Goal: Complete application form

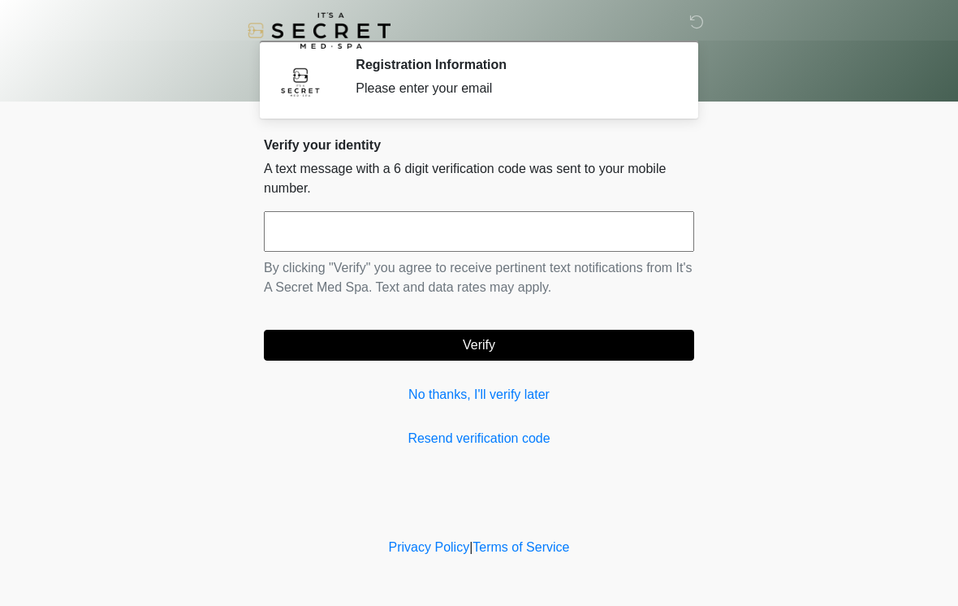
click at [451, 237] on input "text" at bounding box center [479, 231] width 430 height 41
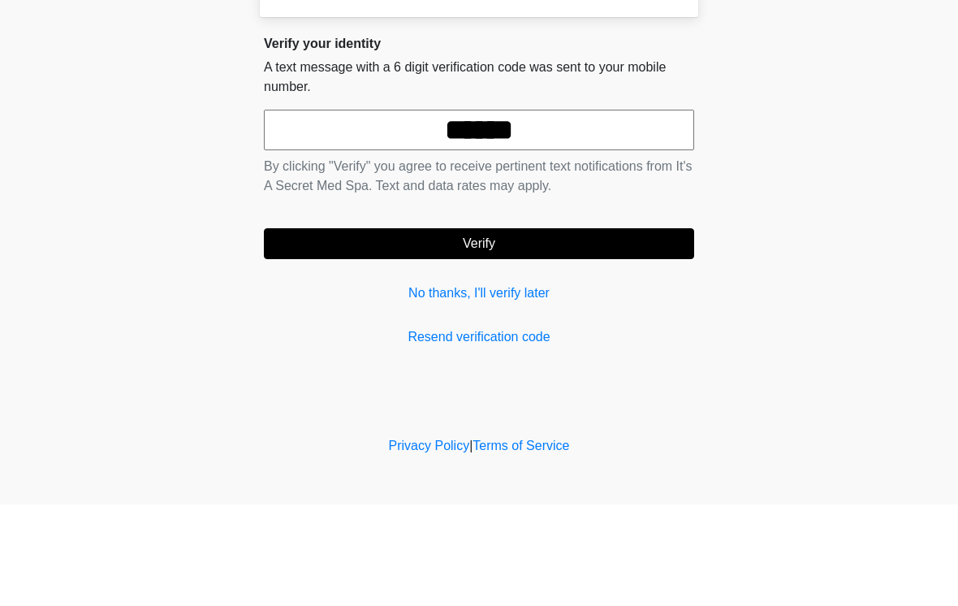
type input "******"
click at [547, 330] on button "Verify" at bounding box center [479, 345] width 430 height 31
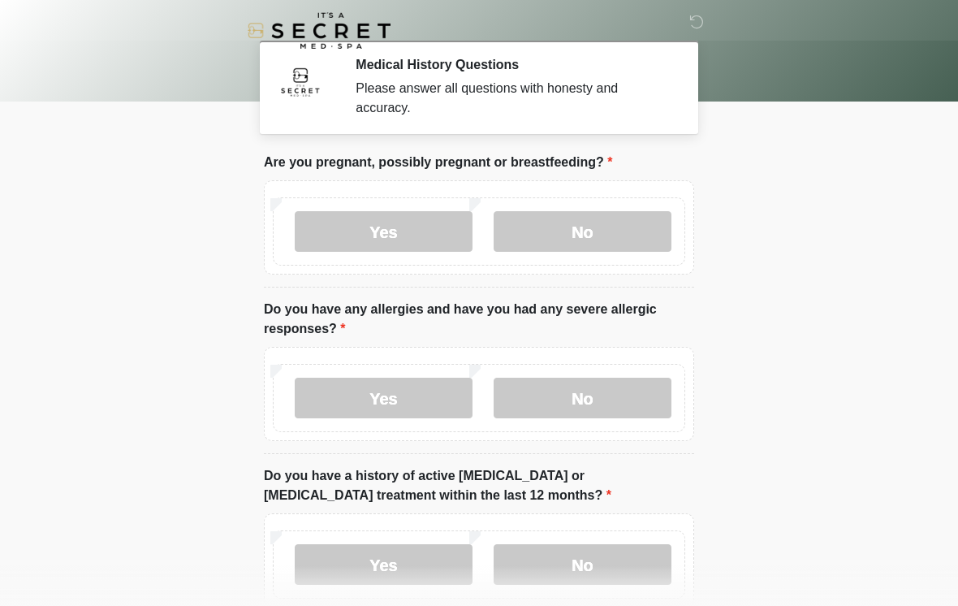
click at [593, 234] on label "No" at bounding box center [583, 231] width 178 height 41
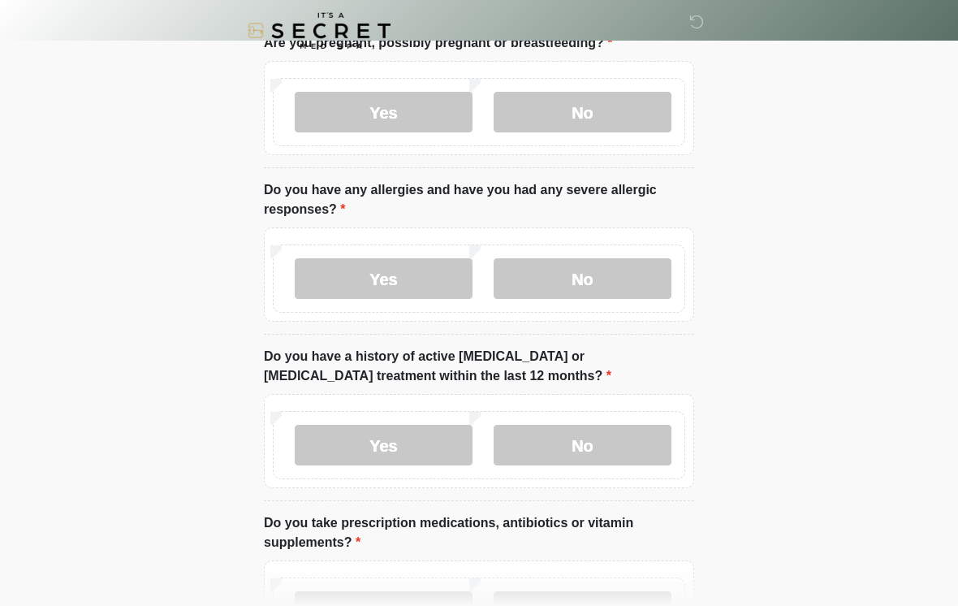
scroll to position [162, 0]
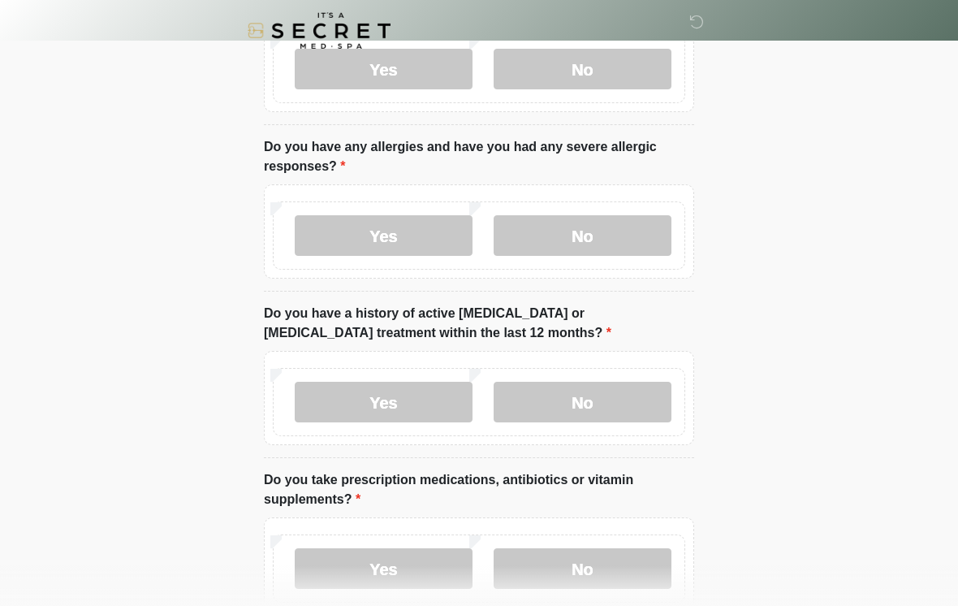
click at [586, 235] on label "No" at bounding box center [583, 235] width 178 height 41
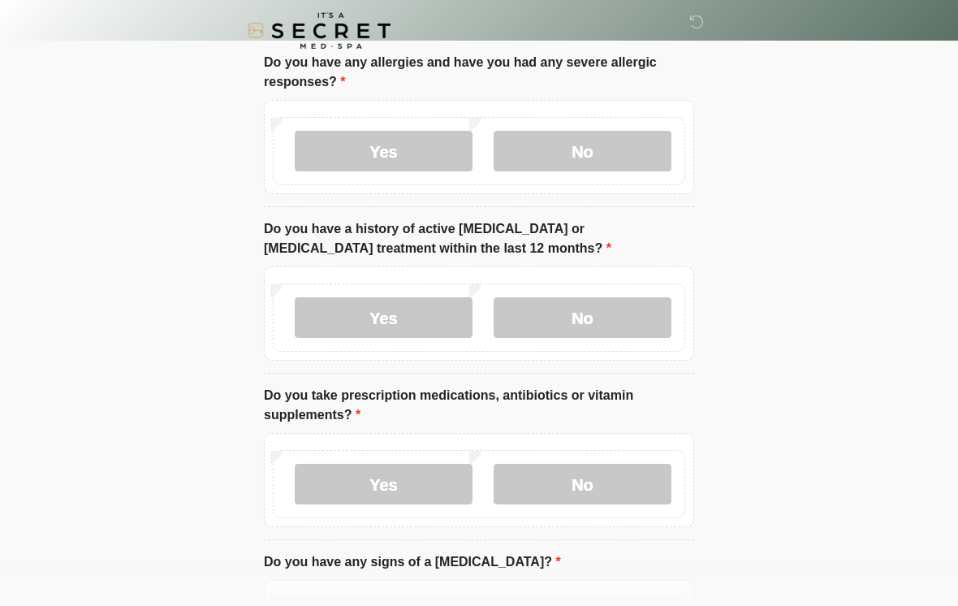
click at [601, 319] on label "No" at bounding box center [583, 317] width 178 height 41
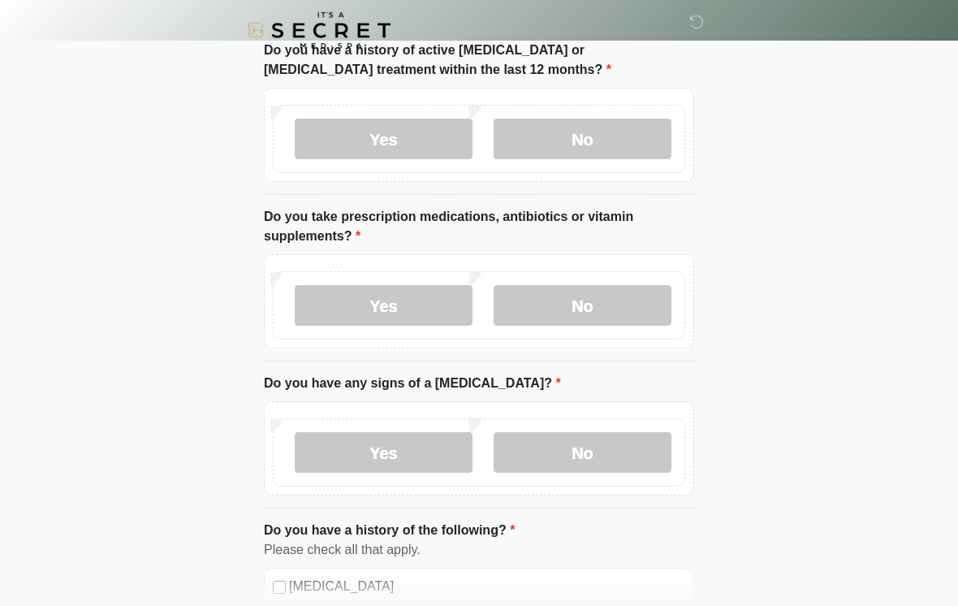
scroll to position [430, 0]
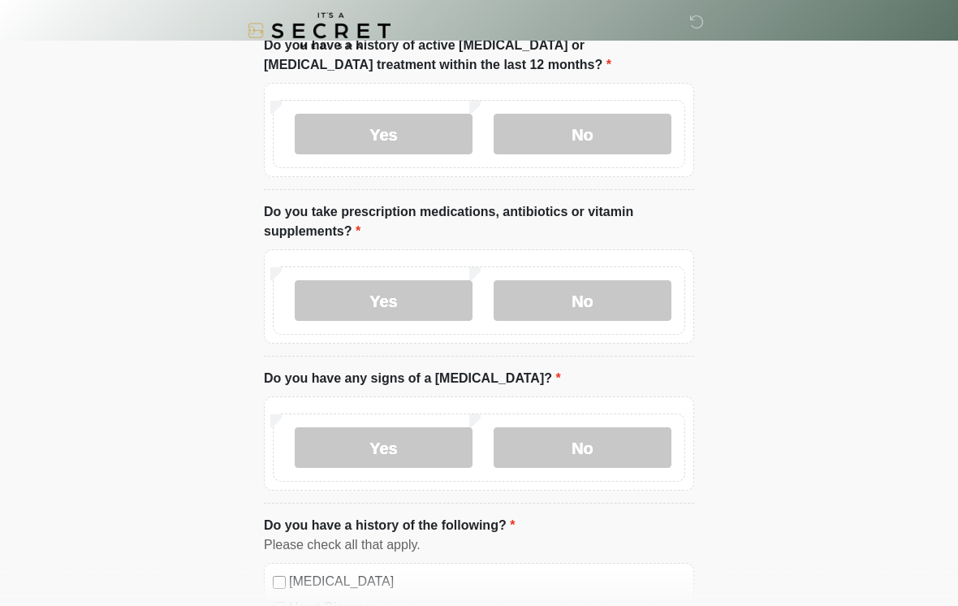
click at [601, 302] on label "No" at bounding box center [583, 300] width 178 height 41
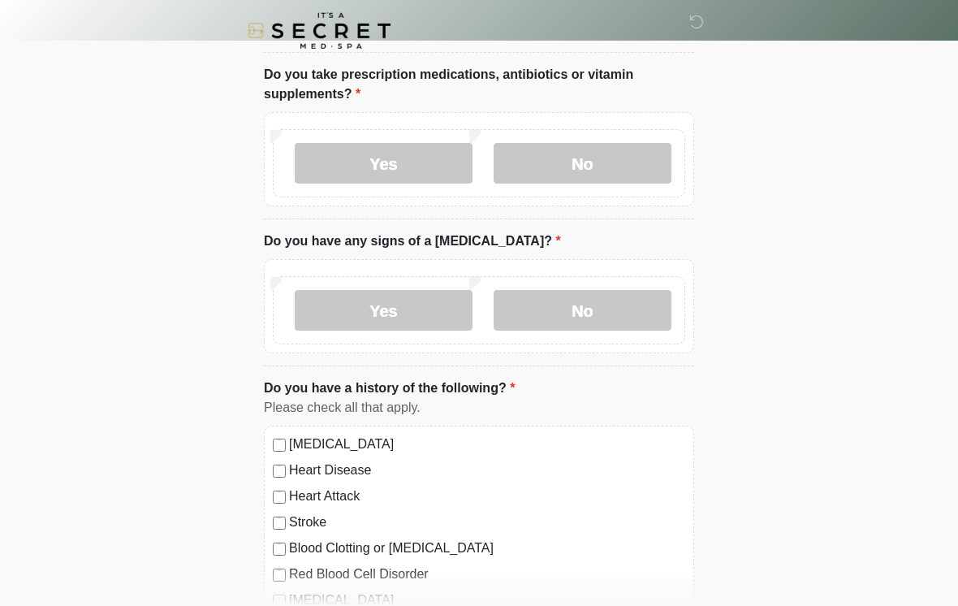
scroll to position [569, 0]
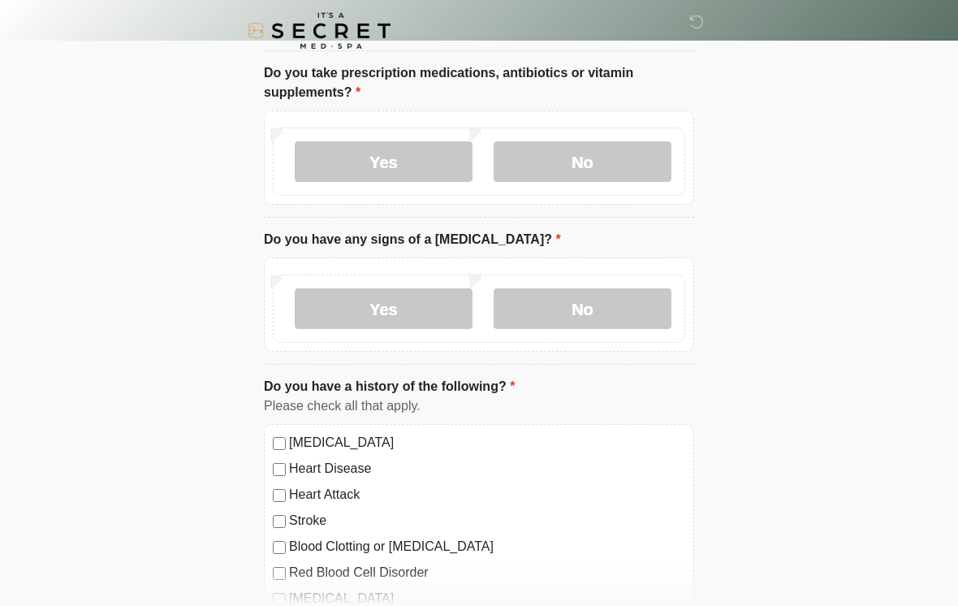
click at [607, 302] on label "No" at bounding box center [583, 308] width 178 height 41
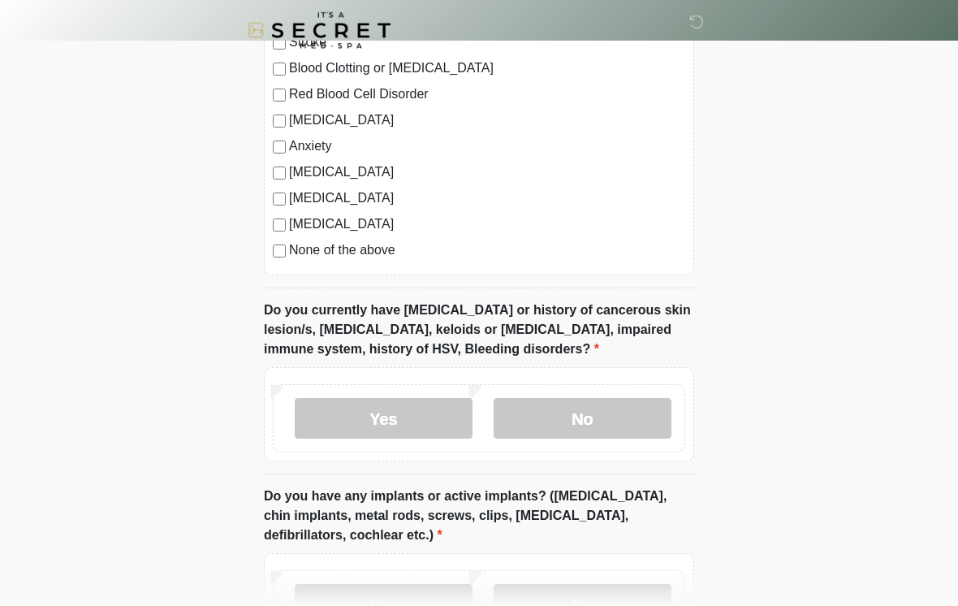
scroll to position [1062, 0]
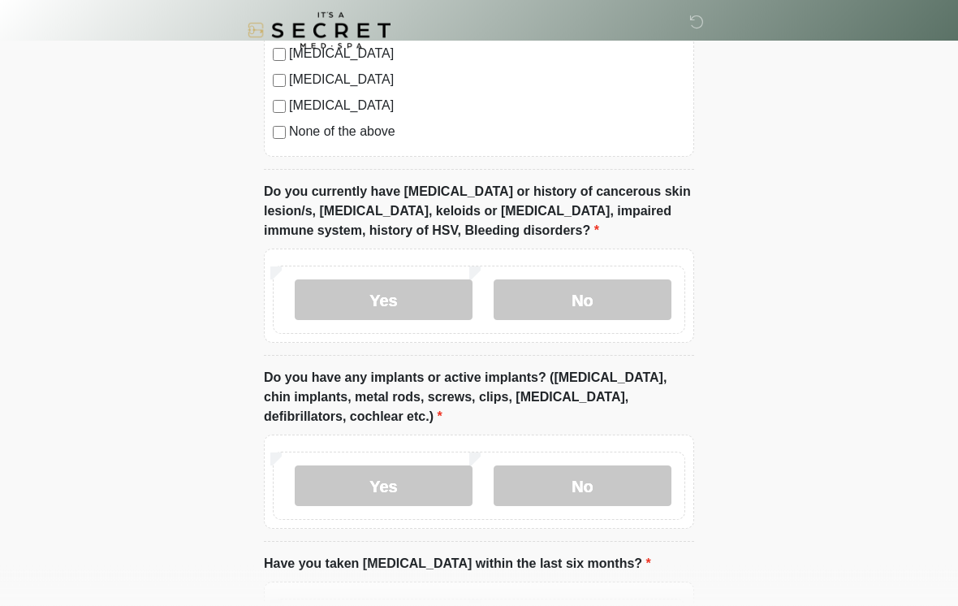
click at [599, 298] on label "No" at bounding box center [583, 300] width 178 height 41
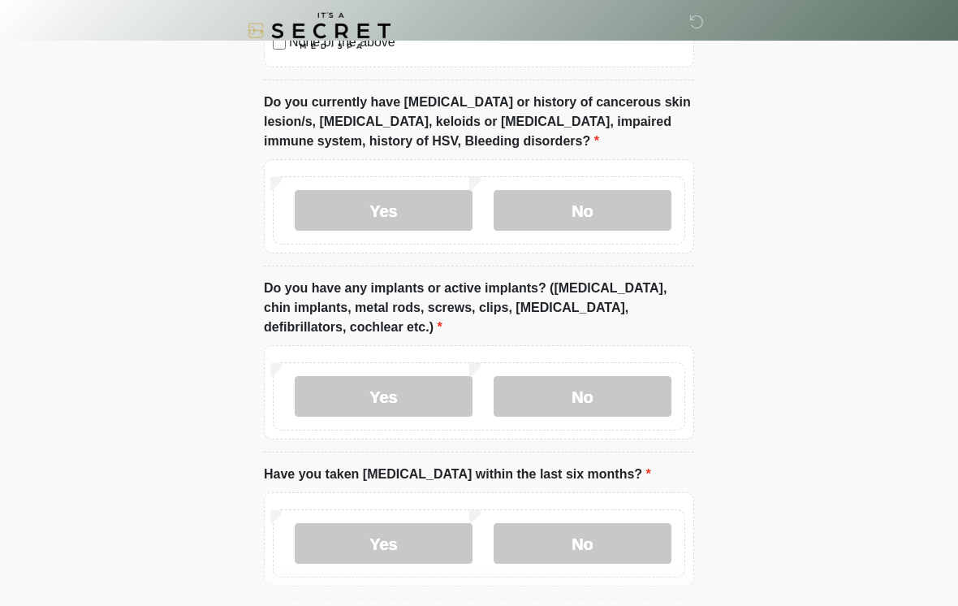
scroll to position [1270, 0]
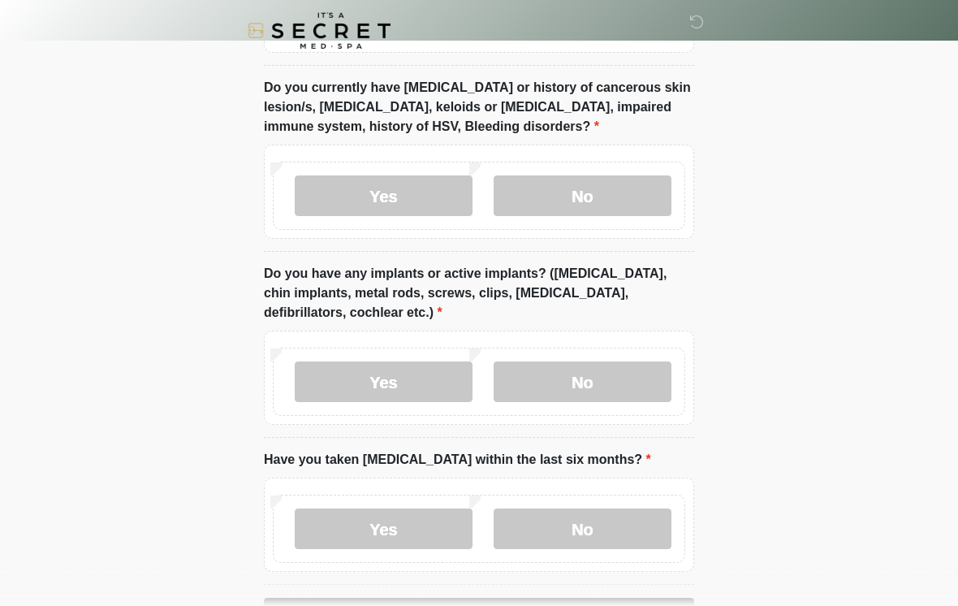
click at [377, 386] on label "Yes" at bounding box center [384, 381] width 178 height 41
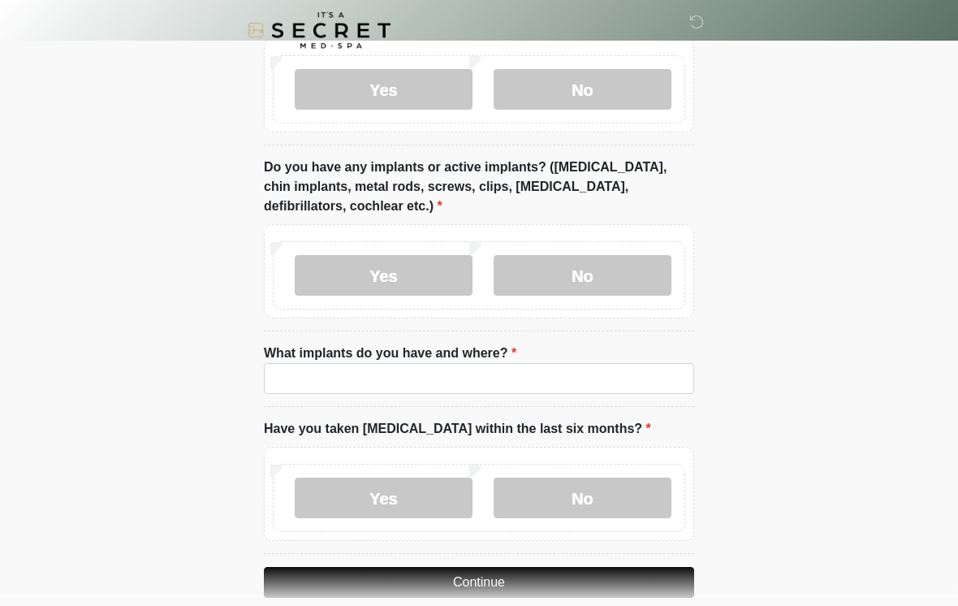
scroll to position [1387, 0]
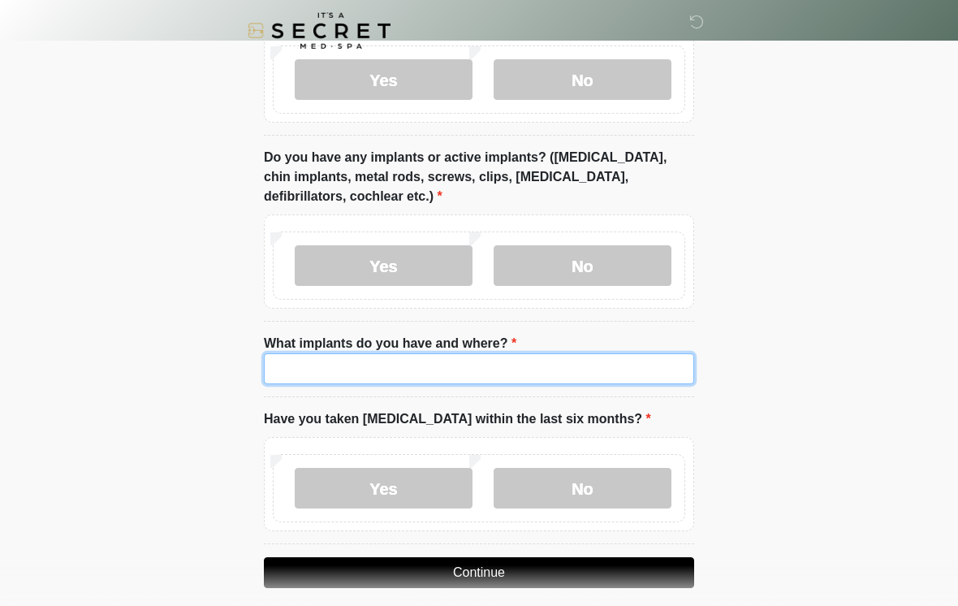
click at [462, 374] on input "What implants do you have and where?" at bounding box center [479, 368] width 430 height 31
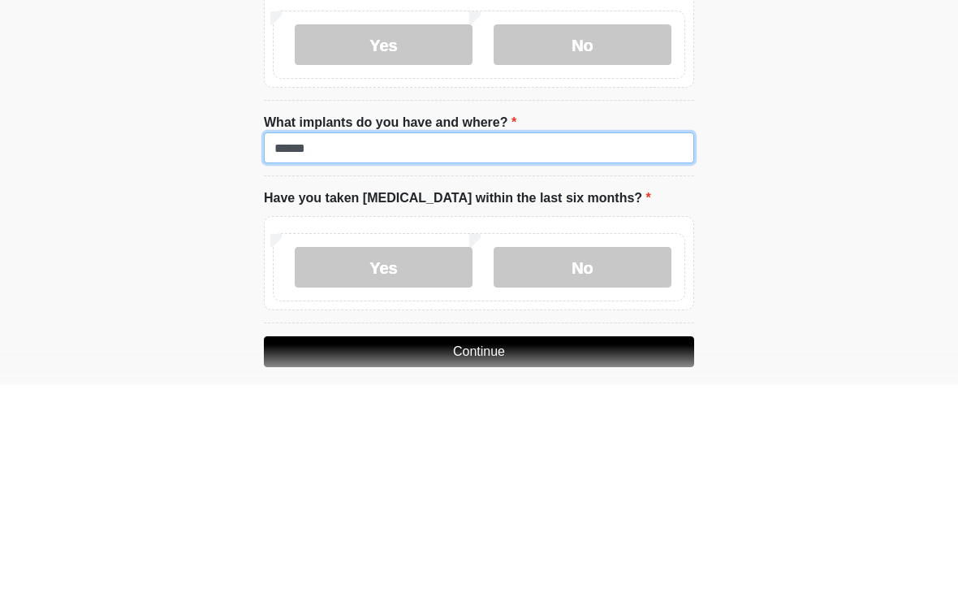
type input "******"
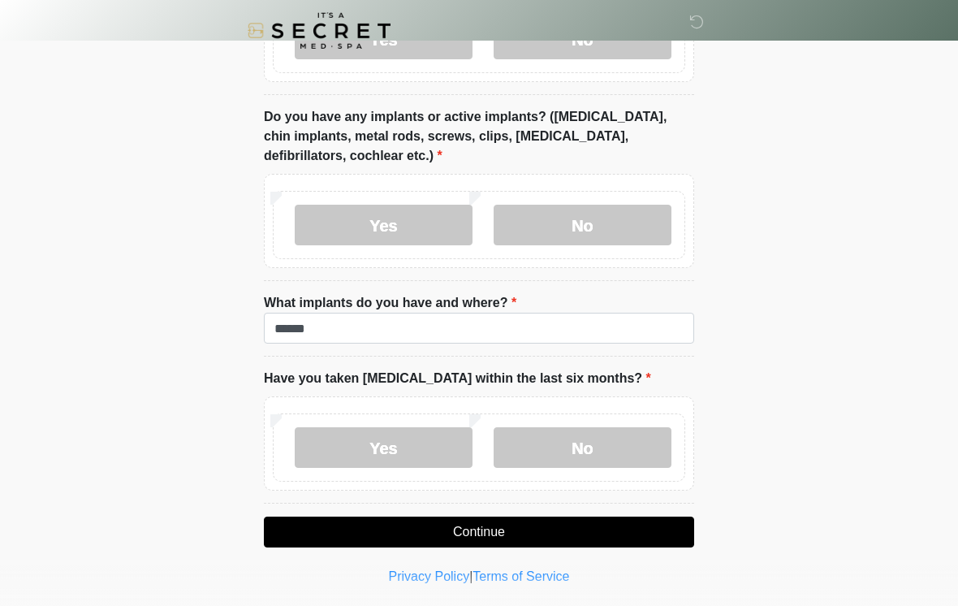
click at [605, 439] on label "No" at bounding box center [583, 447] width 178 height 41
click at [508, 527] on button "Continue" at bounding box center [479, 532] width 430 height 31
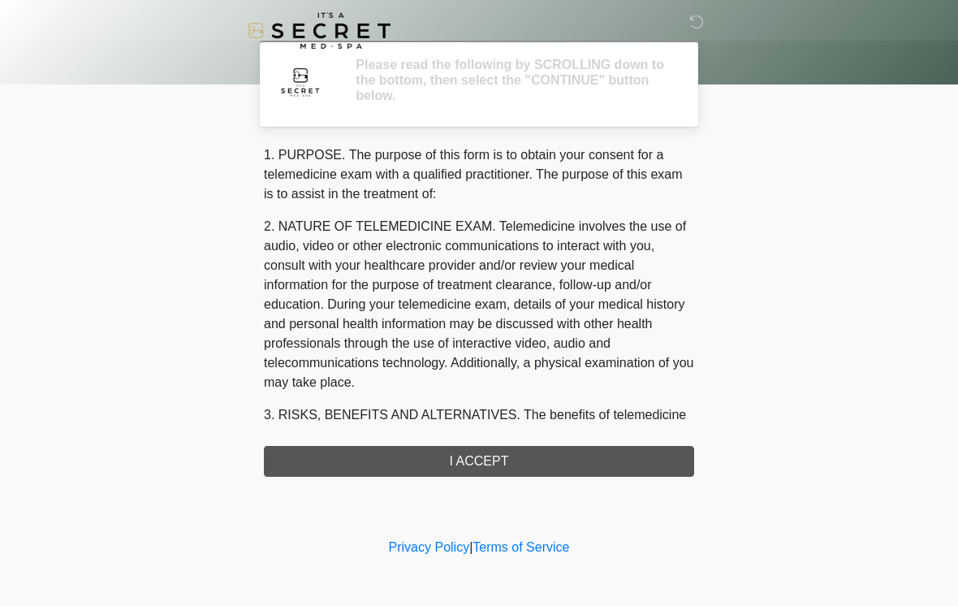
scroll to position [0, 0]
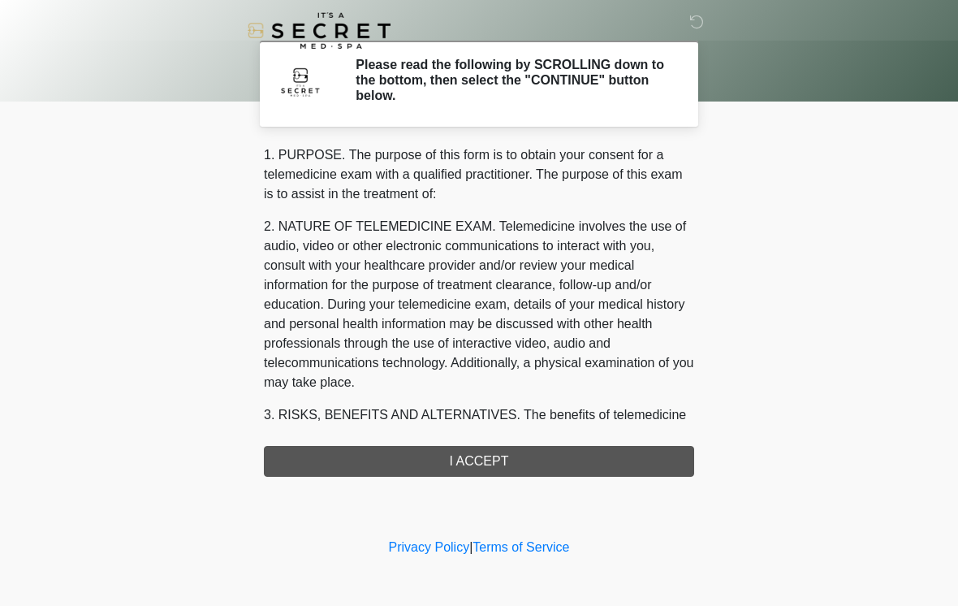
click at [525, 467] on div "1. PURPOSE. The purpose of this form is to obtain your consent for a telemedici…" at bounding box center [479, 310] width 430 height 331
click at [508, 461] on div "1. PURPOSE. The purpose of this form is to obtain your consent for a telemedici…" at bounding box center [479, 310] width 430 height 331
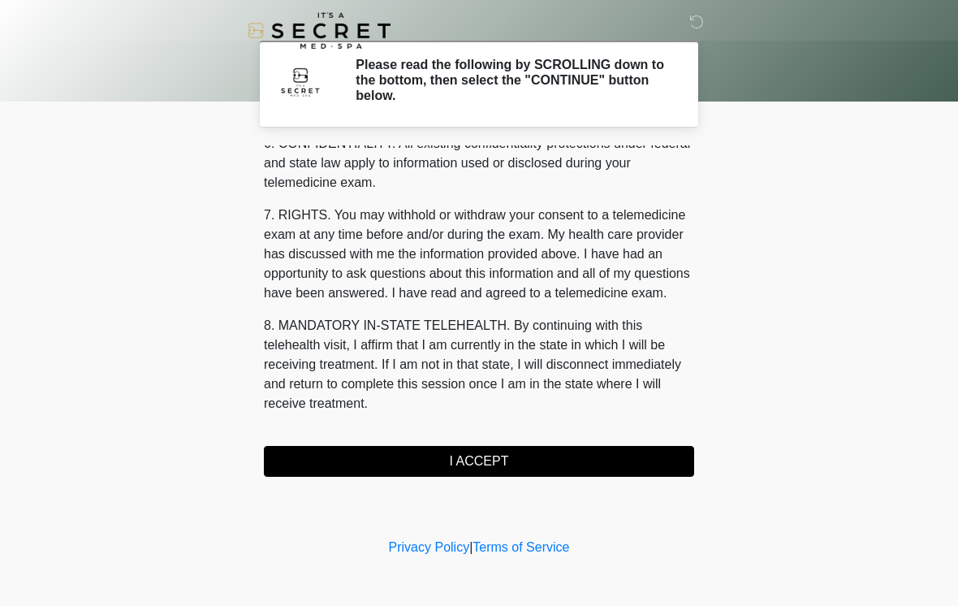
click at [465, 461] on button "I ACCEPT" at bounding box center [479, 461] width 430 height 31
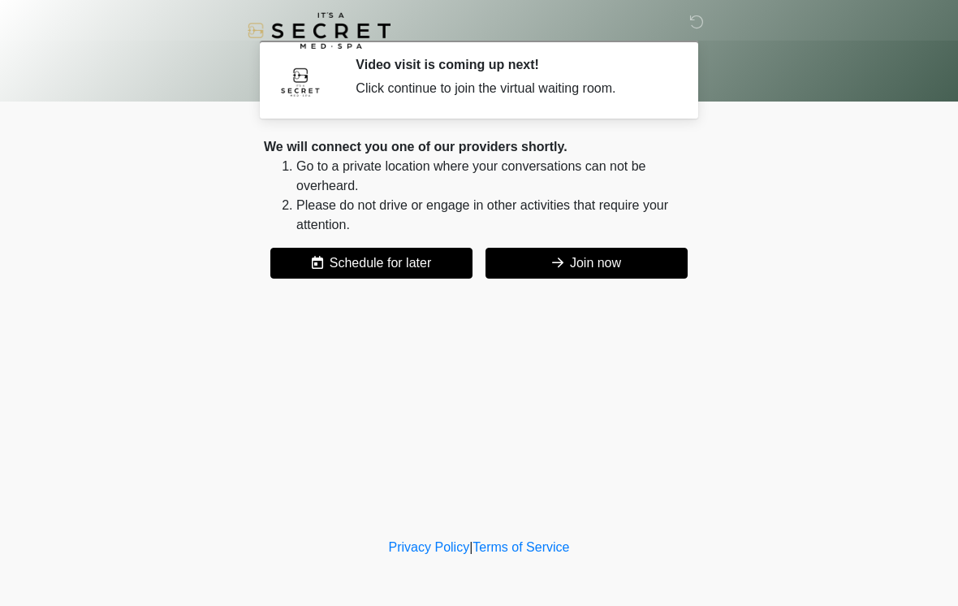
click at [603, 253] on button "Join now" at bounding box center [587, 263] width 202 height 31
